Goal: Navigation & Orientation: Understand site structure

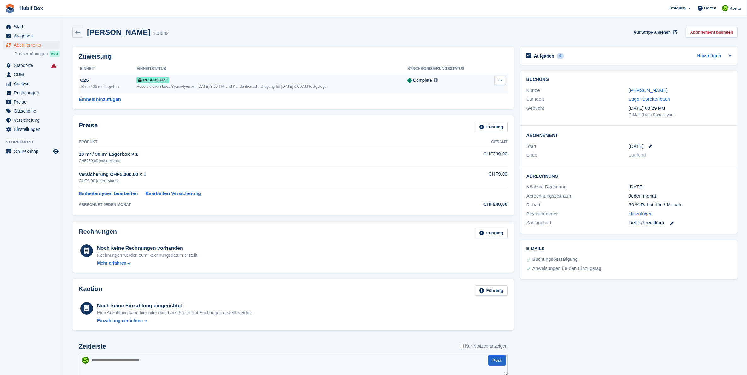
click at [112, 84] on div "10 m² / 30 m³ Lagerbox" at bounding box center [108, 87] width 56 height 6
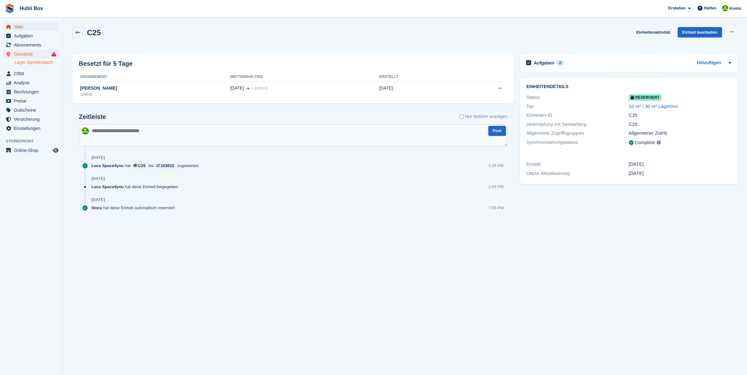
click at [13, 26] on link "Start" at bounding box center [31, 26] width 56 height 9
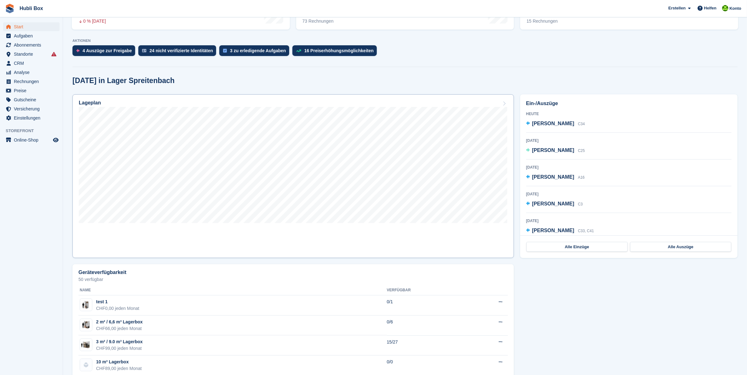
scroll to position [118, 0]
